Goal: Information Seeking & Learning: Learn about a topic

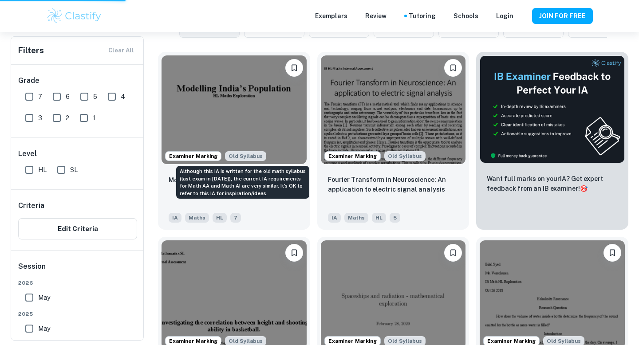
scroll to position [167, 0]
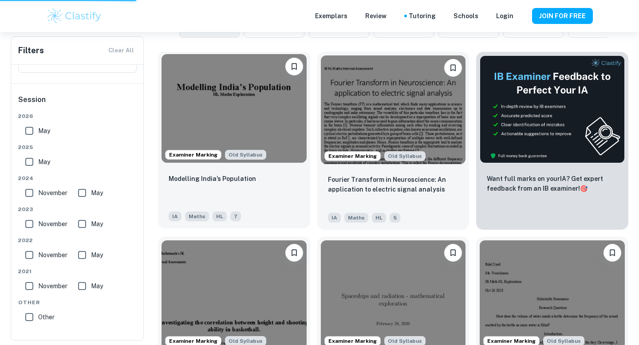
click at [221, 121] on img at bounding box center [234, 108] width 145 height 109
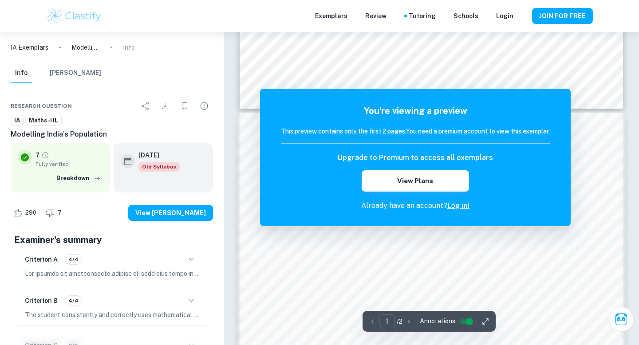
scroll to position [516, 0]
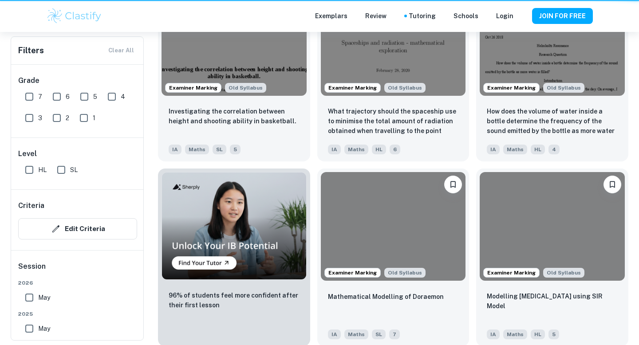
scroll to position [262, 0]
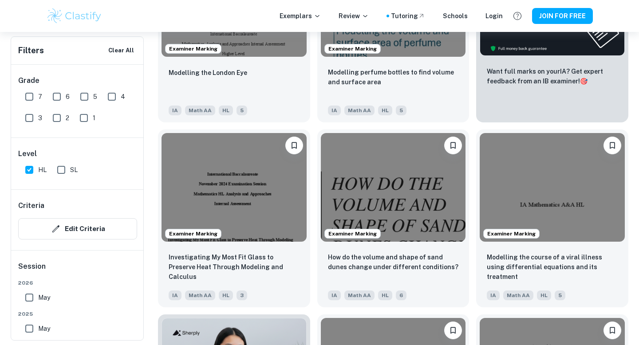
scroll to position [394, 0]
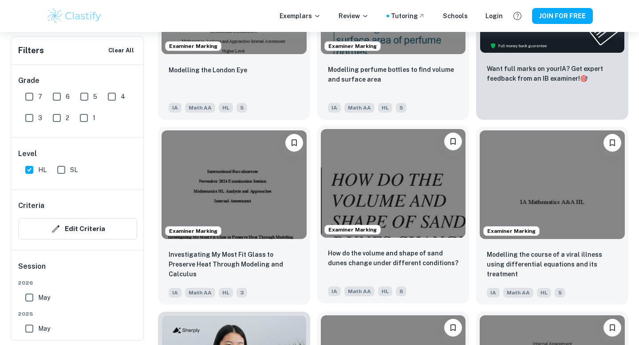
click at [388, 202] on img at bounding box center [393, 183] width 145 height 109
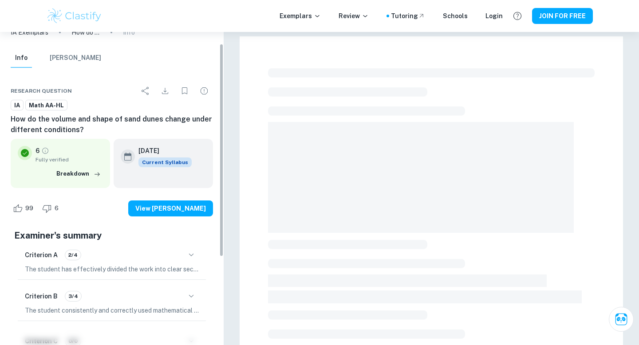
scroll to position [17, 0]
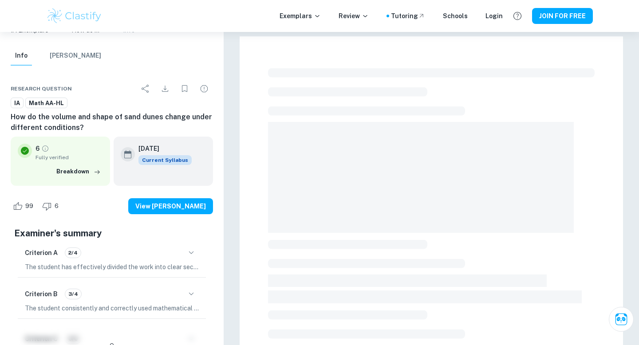
click at [145, 261] on div "Criterion A 2/4 The student has effectively divided the work into clear section…" at bounding box center [112, 258] width 188 height 37
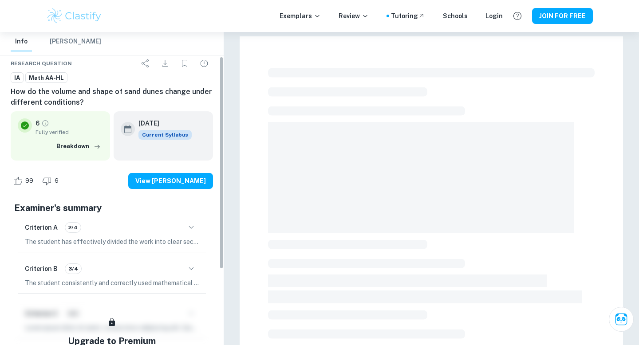
scroll to position [47, 0]
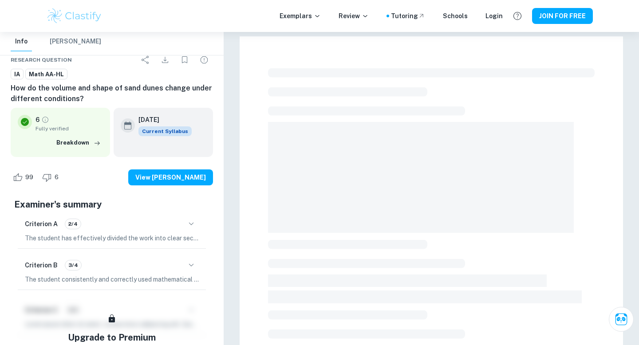
click at [135, 273] on div "Criterion B 3/4" at bounding box center [112, 265] width 174 height 15
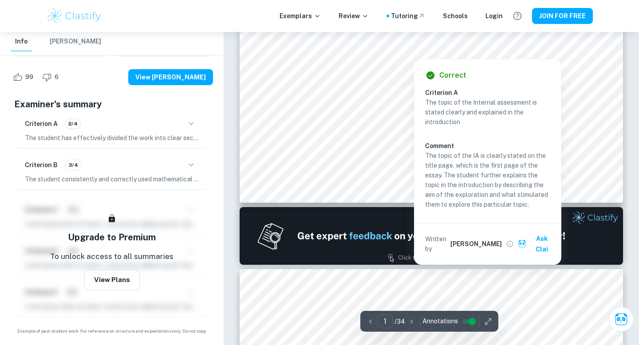
scroll to position [387, 0]
